Goal: Task Accomplishment & Management: Manage account settings

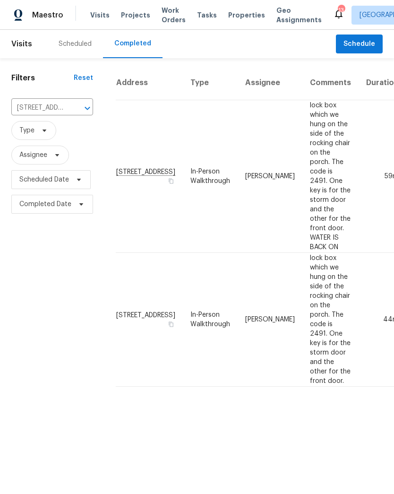
click at [70, 112] on icon "Clear" at bounding box center [74, 107] width 9 height 9
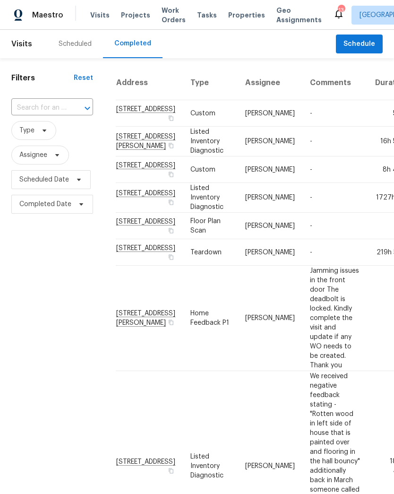
click at [68, 46] on div "Scheduled" at bounding box center [75, 43] width 33 height 9
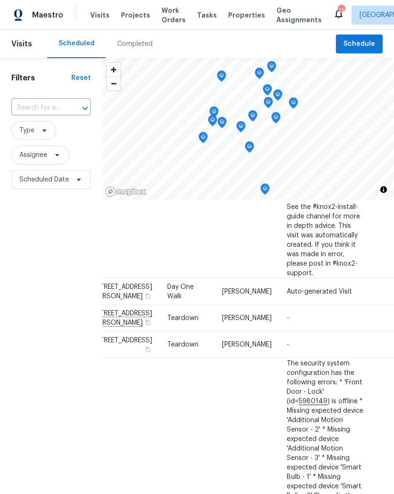
scroll to position [280, 20]
click at [372, 300] on td "[DATE]" at bounding box center [396, 291] width 48 height 26
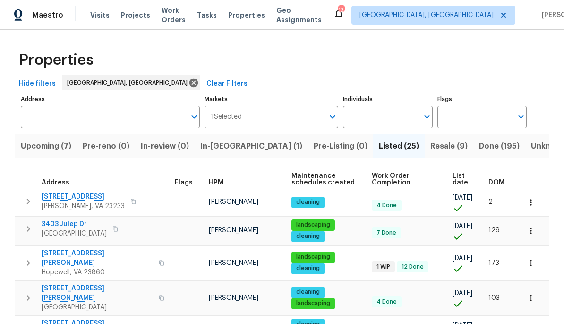
click at [44, 145] on span "Upcoming (7)" at bounding box center [46, 145] width 51 height 13
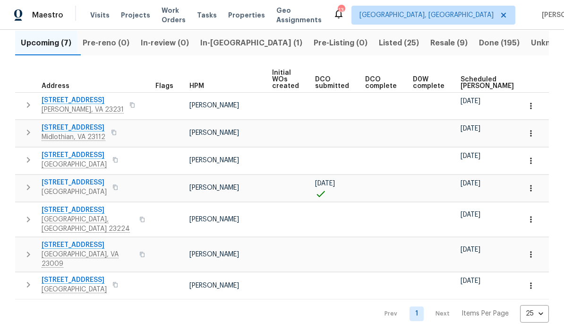
scroll to position [102, 0]
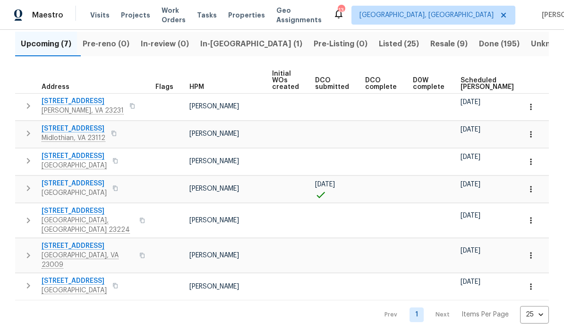
click at [56, 241] on span "240 Pleasant View Dr" at bounding box center [88, 245] width 92 height 9
click at [82, 250] on span "Aylett, VA 23009" at bounding box center [88, 259] width 92 height 19
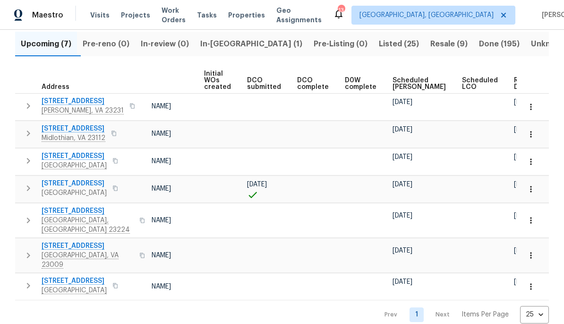
scroll to position [0, 68]
click at [514, 85] on span "Ready Date" at bounding box center [524, 83] width 21 height 13
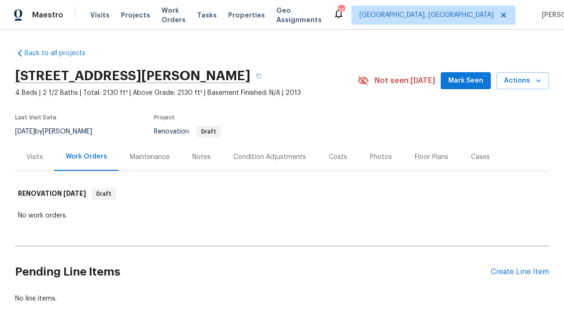
click at [276, 157] on div "Condition Adjustments" at bounding box center [269, 157] width 73 height 9
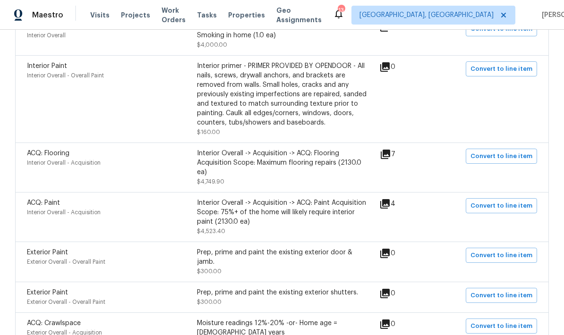
scroll to position [291, 0]
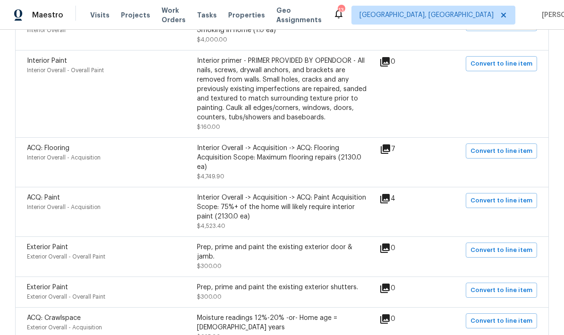
click at [385, 149] on icon at bounding box center [385, 149] width 11 height 11
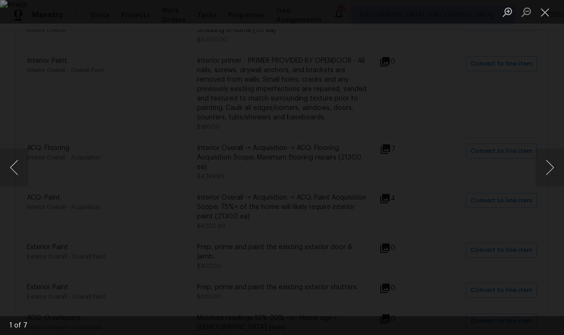
click at [541, 173] on button "Next image" at bounding box center [550, 168] width 28 height 38
click at [542, 170] on button "Next image" at bounding box center [550, 168] width 28 height 38
click at [541, 168] on button "Next image" at bounding box center [550, 168] width 28 height 38
click at [541, 166] on button "Next image" at bounding box center [550, 168] width 28 height 38
click at [540, 167] on button "Next image" at bounding box center [550, 168] width 28 height 38
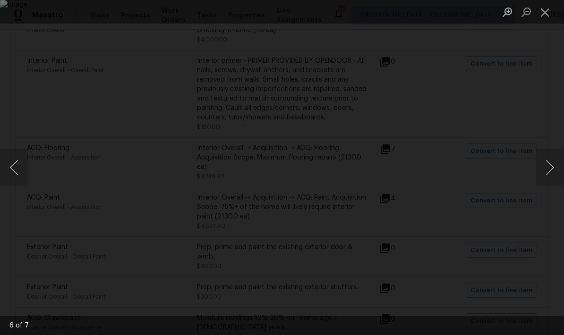
click at [540, 166] on button "Next image" at bounding box center [550, 168] width 28 height 38
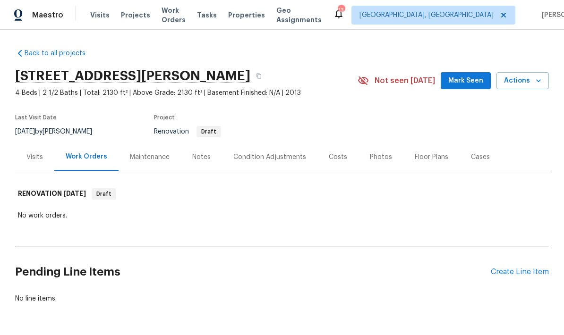
click at [249, 157] on div "Condition Adjustments" at bounding box center [269, 157] width 73 height 9
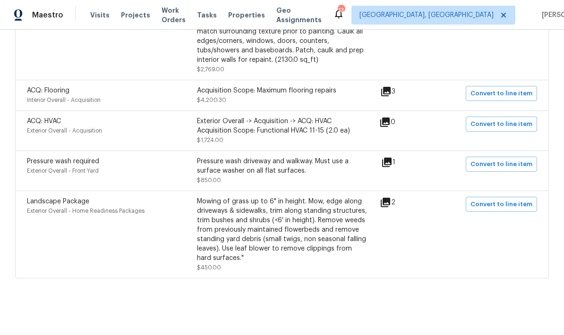
scroll to position [1351, 0]
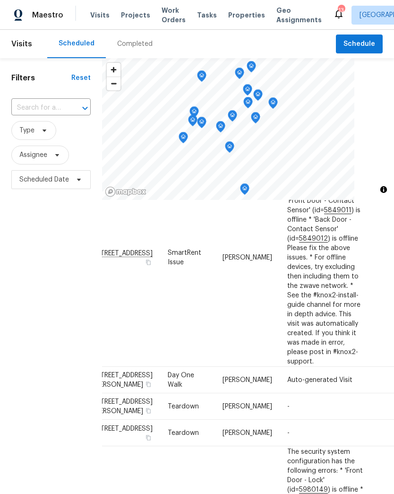
scroll to position [194, 20]
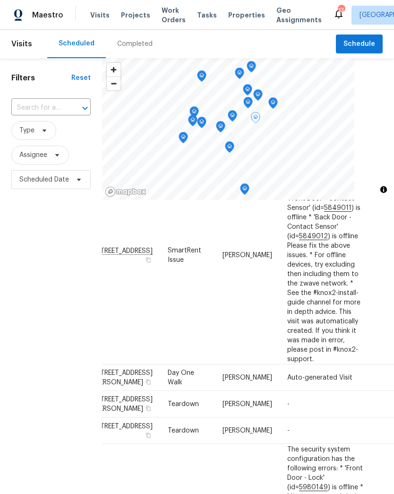
click at [0, 0] on span at bounding box center [0, 0] width 0 height 0
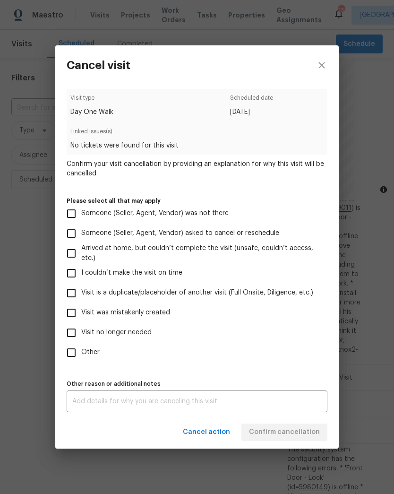
click at [65, 348] on input "Other" at bounding box center [71, 353] width 20 height 20
checkbox input "true"
click at [284, 404] on textarea at bounding box center [196, 401] width 249 height 7
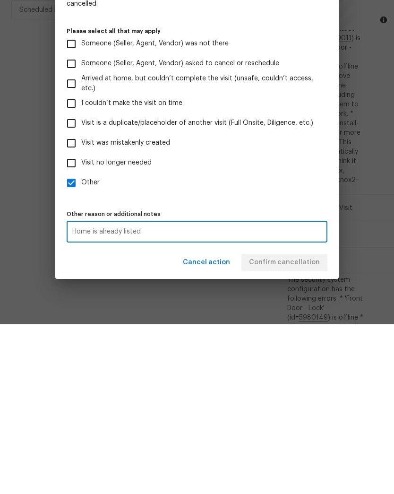
click at [86, 398] on textarea "Home is already listed" at bounding box center [196, 401] width 249 height 7
type textarea "Home is already listed"
click at [74, 303] on input "Visit was mistakenly created" at bounding box center [71, 313] width 20 height 20
checkbox input "true"
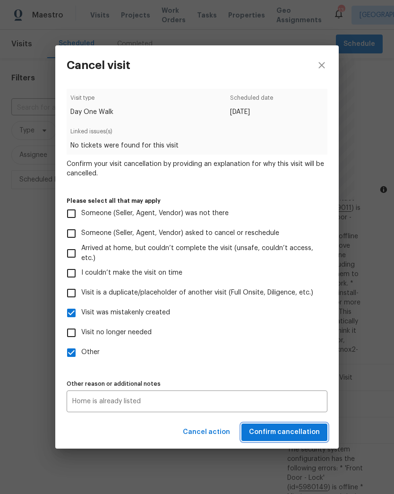
click at [309, 430] on span "Confirm cancellation" at bounding box center [284, 432] width 71 height 12
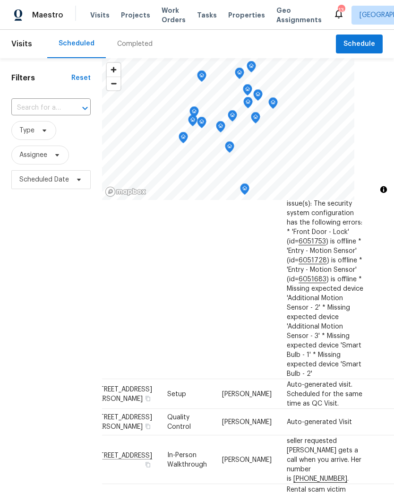
scroll to position [1180, 20]
click at [0, 0] on span at bounding box center [0, 0] width 0 height 0
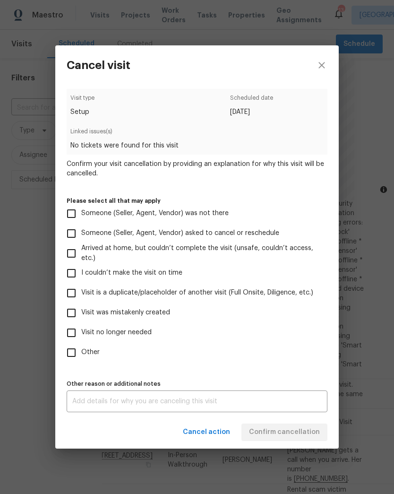
click at [71, 308] on input "Visit was mistakenly created" at bounding box center [71, 313] width 20 height 20
checkbox input "true"
click at [297, 400] on textarea at bounding box center [196, 401] width 249 height 7
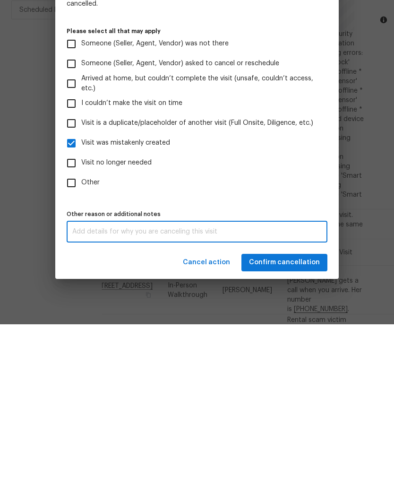
click at [82, 398] on textarea at bounding box center [196, 401] width 249 height 7
paste textarea "Home is already listed"
type textarea "Home is already listed"
click at [314, 426] on span "Confirm cancellation" at bounding box center [284, 432] width 71 height 12
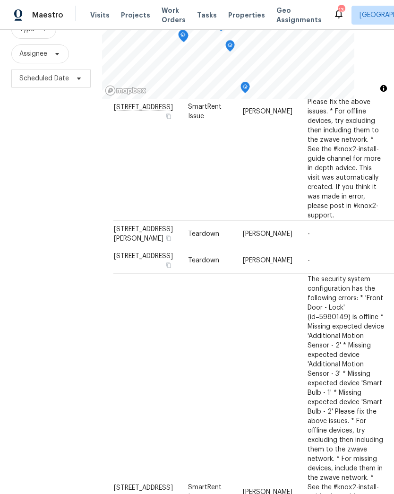
scroll to position [290, 0]
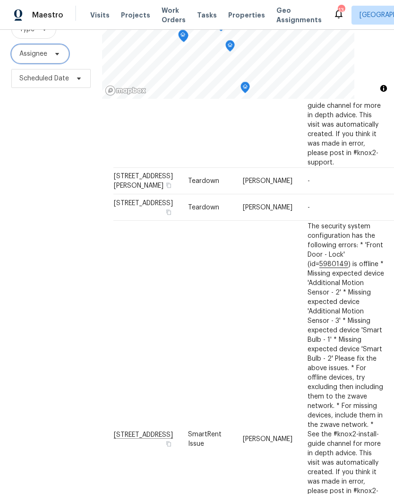
click at [61, 58] on icon at bounding box center [57, 54] width 8 height 8
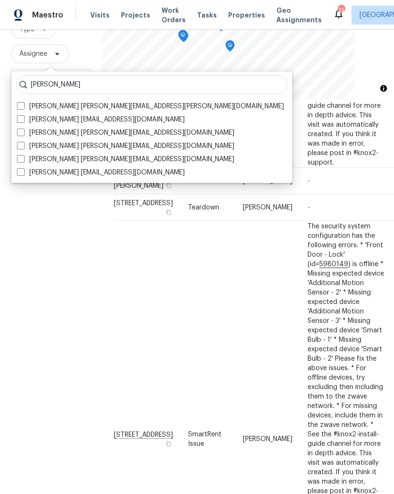
type input "Neilson"
click at [21, 108] on span at bounding box center [21, 106] width 8 height 8
click at [21, 108] on input "Christopher Neilson christopher.neilson@opendoor.com" at bounding box center [20, 105] width 6 height 6
checkbox input "true"
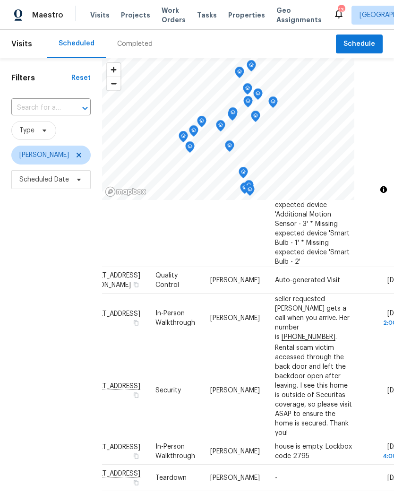
scroll to position [1286, 33]
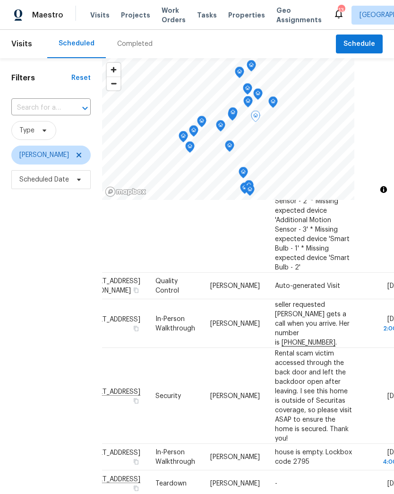
click at [0, 0] on span at bounding box center [0, 0] width 0 height 0
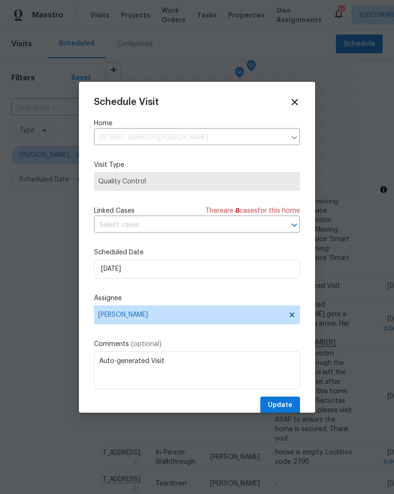
click at [299, 98] on icon at bounding box center [295, 102] width 10 height 10
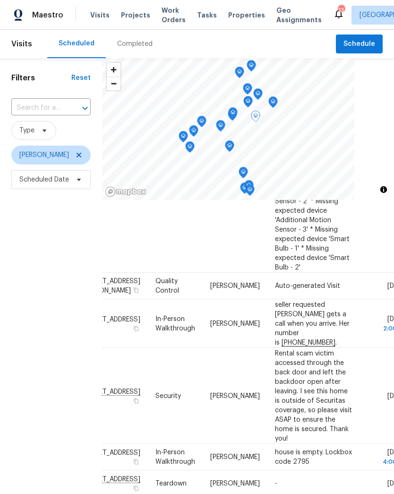
click at [0, 0] on icon at bounding box center [0, 0] width 0 height 0
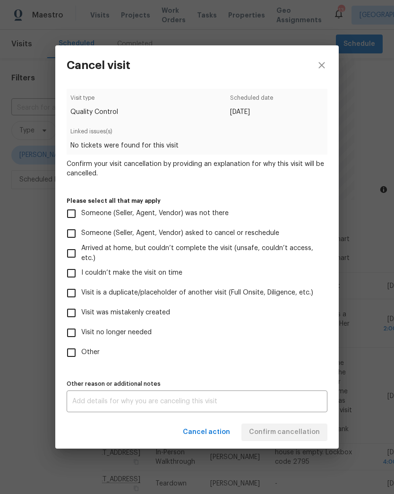
click at [70, 311] on input "Visit was mistakenly created" at bounding box center [71, 313] width 20 height 20
checkbox input "true"
click at [298, 398] on textarea at bounding box center [196, 401] width 249 height 7
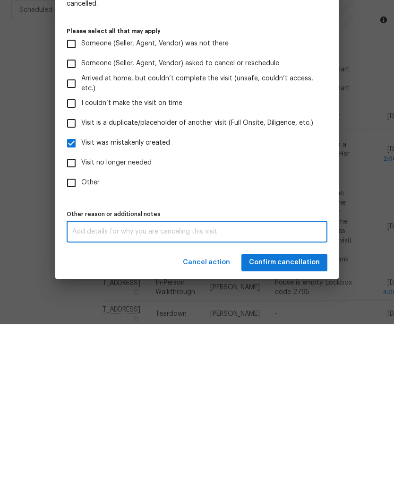
click at [81, 398] on textarea at bounding box center [196, 401] width 249 height 7
paste textarea "Home is already listed"
type textarea "Home is already listed"
click at [308, 423] on button "Confirm cancellation" at bounding box center [284, 431] width 86 height 17
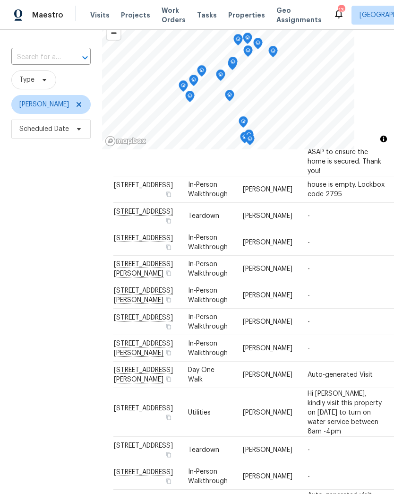
scroll to position [1620, 0]
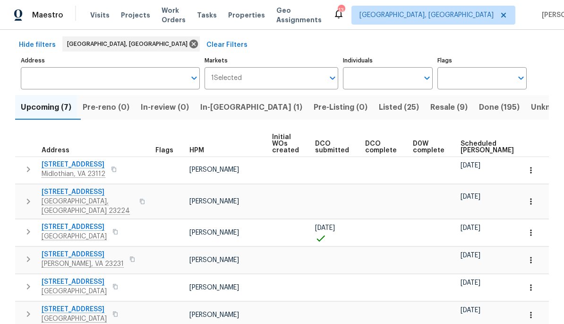
click at [58, 198] on span "[GEOGRAPHIC_DATA], [GEOGRAPHIC_DATA] 23224" at bounding box center [88, 206] width 92 height 19
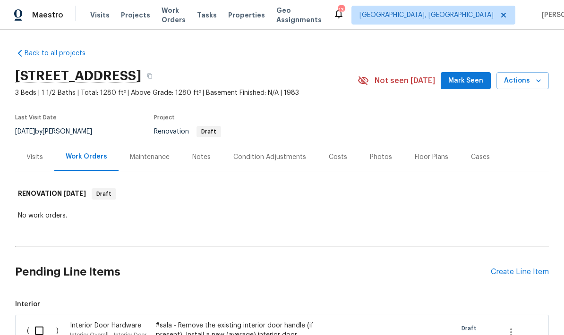
click at [281, 159] on div "Condition Adjustments" at bounding box center [269, 157] width 73 height 9
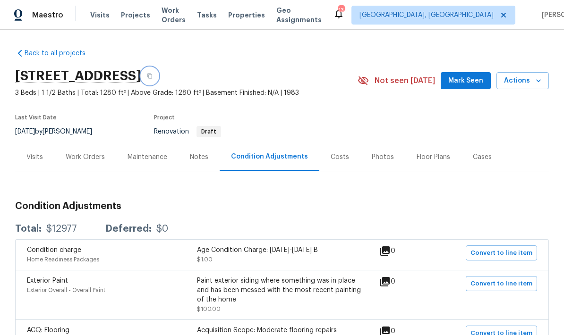
click at [153, 74] on icon "button" at bounding box center [150, 76] width 6 height 6
